Goal: Task Accomplishment & Management: Manage account settings

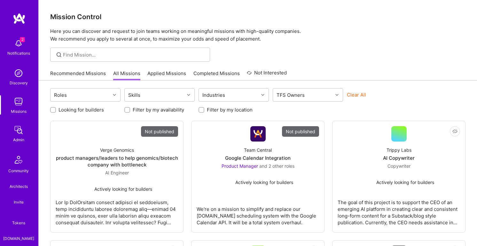
scroll to position [184, 0]
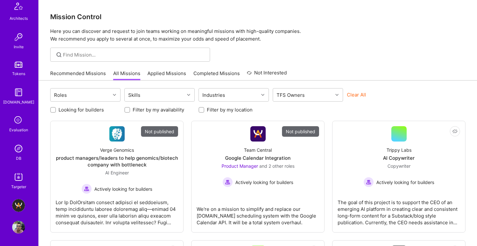
click at [16, 223] on img at bounding box center [18, 227] width 13 height 13
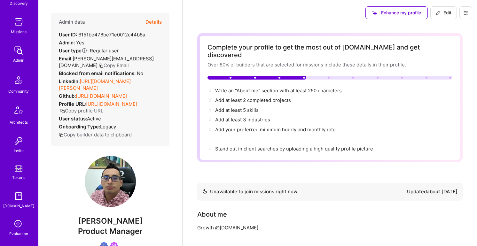
scroll to position [184, 0]
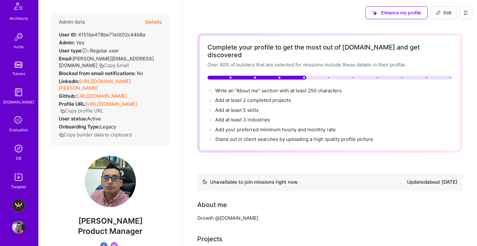
click at [22, 149] on img at bounding box center [18, 148] width 13 height 13
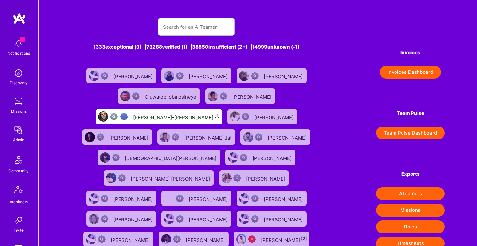
click at [28, 20] on link at bounding box center [19, 19] width 38 height 12
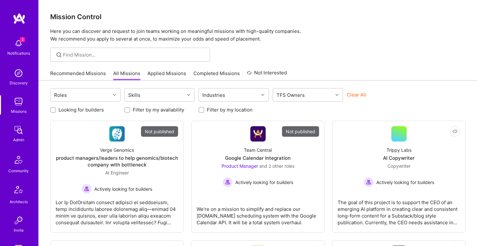
click at [315, 36] on p "Here you can discover and request to join teams working on meaningful missions …" at bounding box center [258, 35] width 416 height 15
click at [15, 75] on img at bounding box center [18, 73] width 13 height 13
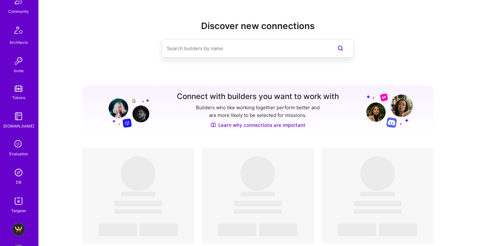
scroll to position [184, 0]
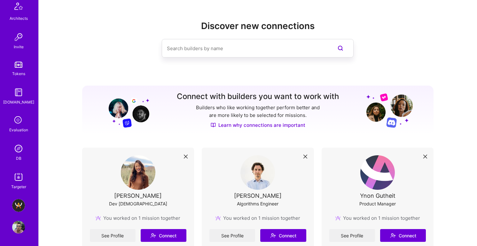
click at [13, 231] on img at bounding box center [18, 227] width 13 height 13
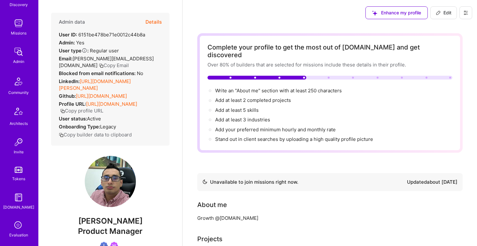
scroll to position [184, 0]
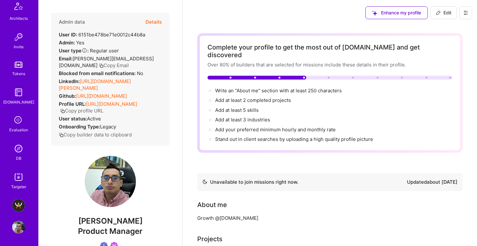
click at [14, 204] on img at bounding box center [18, 205] width 13 height 13
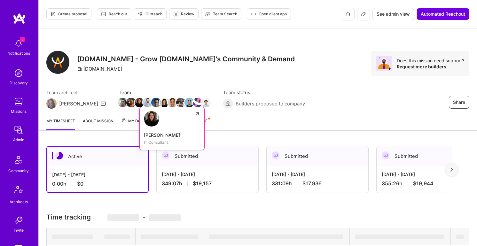
scroll to position [39, 0]
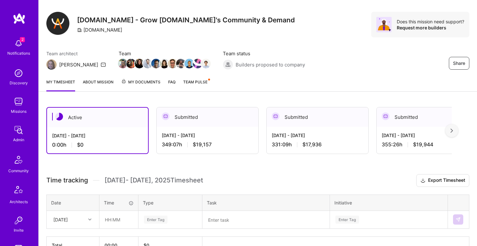
click at [181, 143] on div "349:07 h $19,157" at bounding box center [208, 144] width 92 height 7
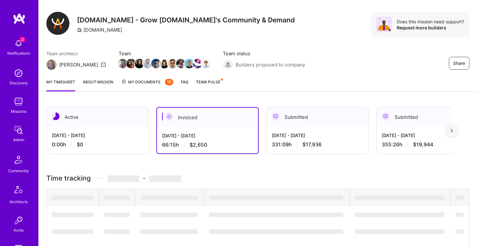
click at [293, 133] on div "[DATE] - [DATE]" at bounding box center [318, 135] width 92 height 7
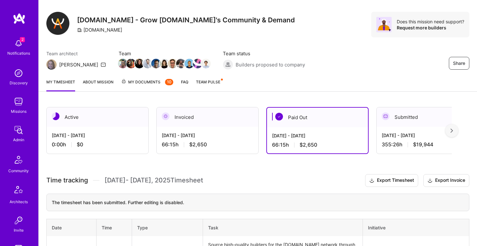
click at [208, 137] on div "[DATE] - [DATE]" at bounding box center [208, 135] width 92 height 7
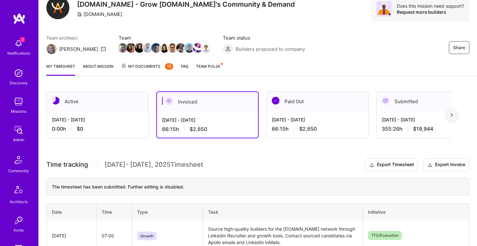
scroll to position [41, 0]
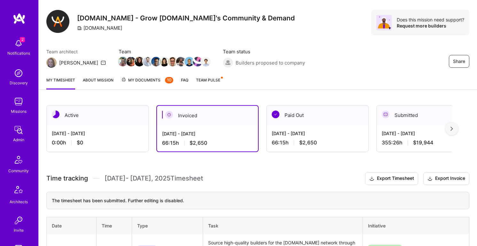
click at [97, 79] on link "About Mission" at bounding box center [98, 83] width 31 height 13
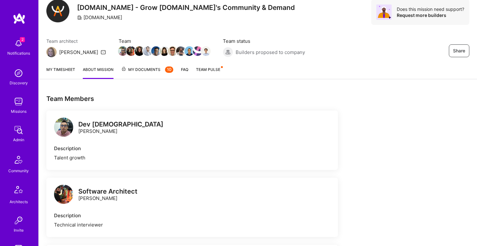
scroll to position [48, 0]
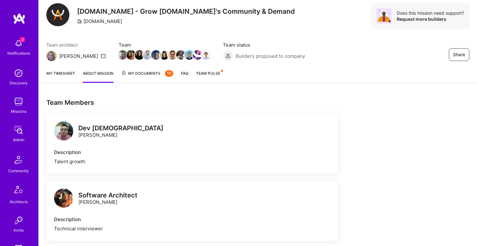
click at [148, 76] on span "My Documents 10" at bounding box center [147, 73] width 52 height 7
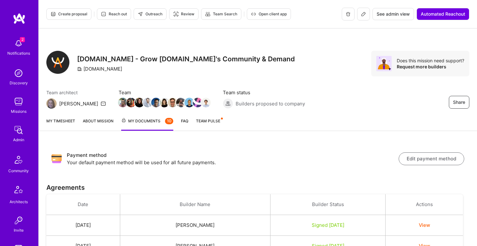
click at [62, 121] on link "My timesheet" at bounding box center [60, 124] width 29 height 13
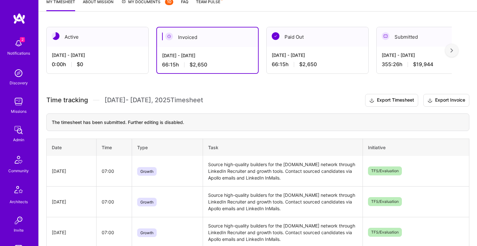
scroll to position [110, 0]
